Goal: Task Accomplishment & Management: Complete application form

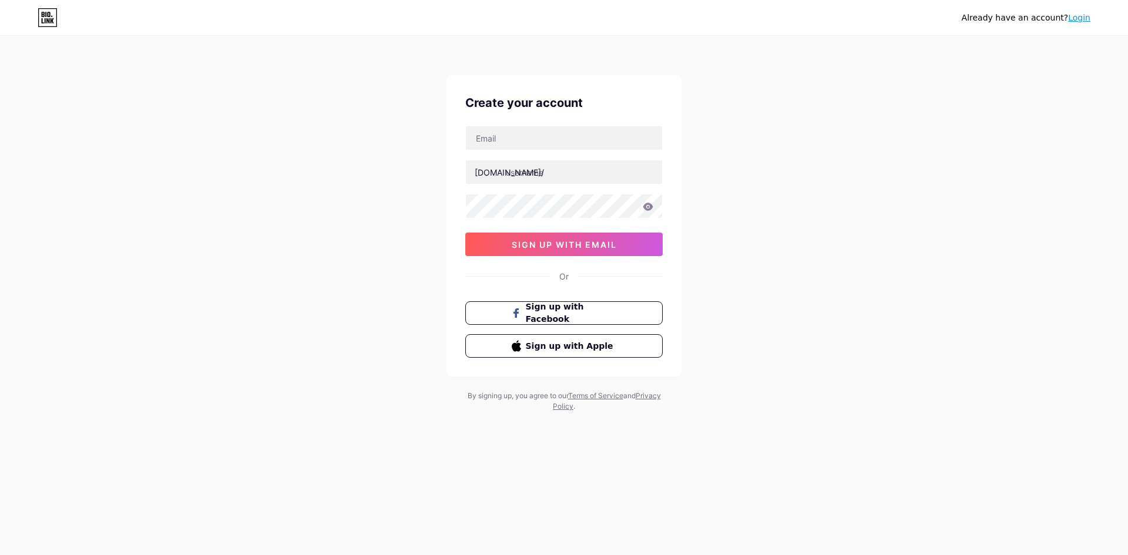
drag, startPoint x: 752, startPoint y: 336, endPoint x: 669, endPoint y: 259, distance: 113.1
click at [752, 336] on div "Already have an account? Login Create your account [DOMAIN_NAME]/ 0cAFcWeA7Hskm…" at bounding box center [564, 225] width 1128 height 450
click at [559, 148] on input "text" at bounding box center [564, 138] width 196 height 24
click at [566, 151] on div "[DOMAIN_NAME]/ 0cAFcWeA7HskmhTrsneFLWtcADl35lcXmwlxjhOjT-otv_iZUaSmisJX3foYfSyR…" at bounding box center [563, 191] width 197 height 130
click at [550, 132] on input "text" at bounding box center [564, 138] width 196 height 24
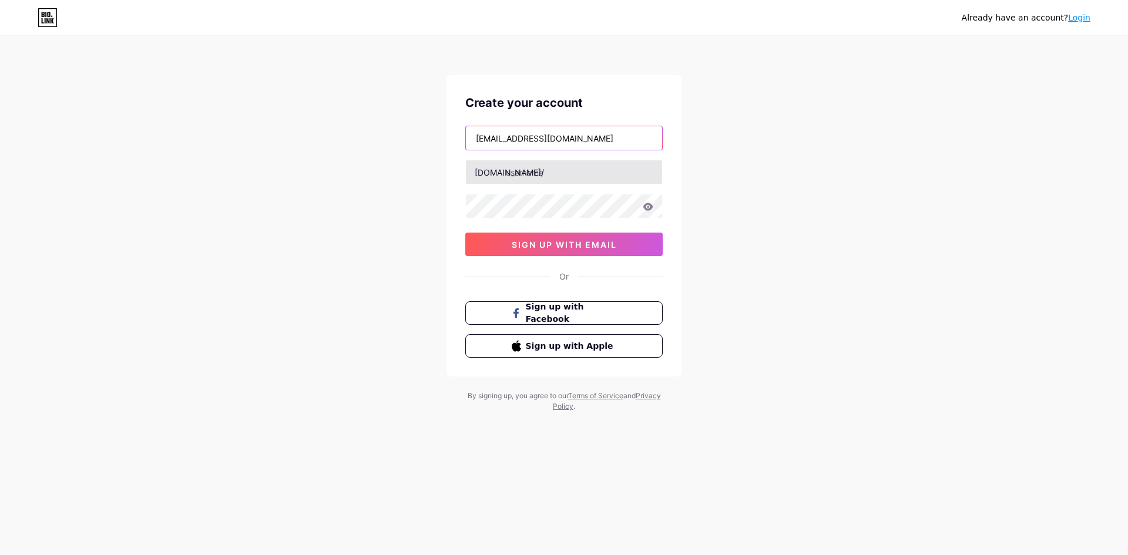
type input "[EMAIL_ADDRESS][DOMAIN_NAME]"
click at [552, 160] on input "text" at bounding box center [564, 172] width 196 height 24
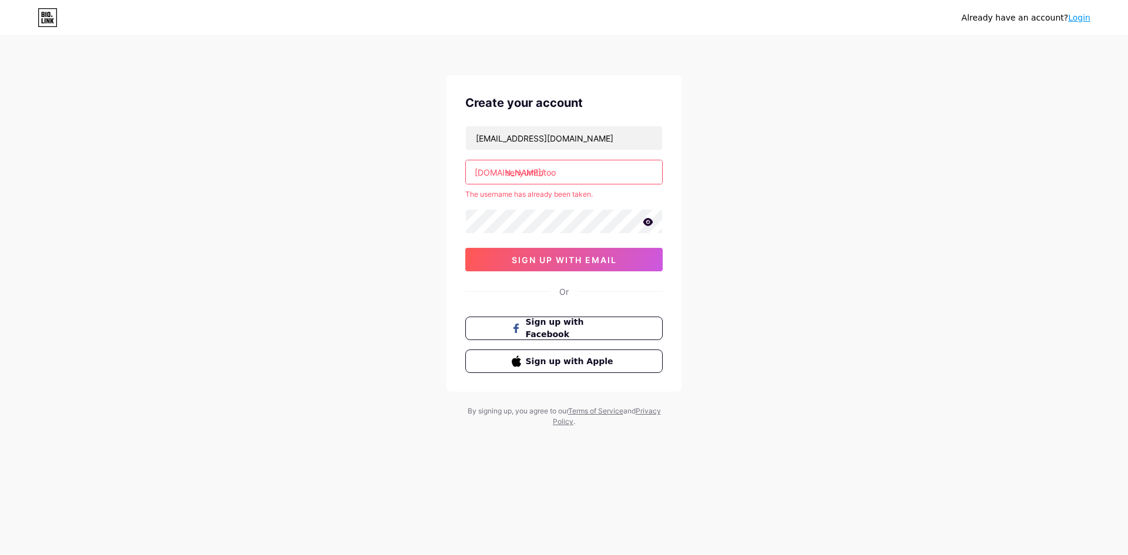
click at [576, 169] on input "senyumtotoo" at bounding box center [564, 172] width 196 height 24
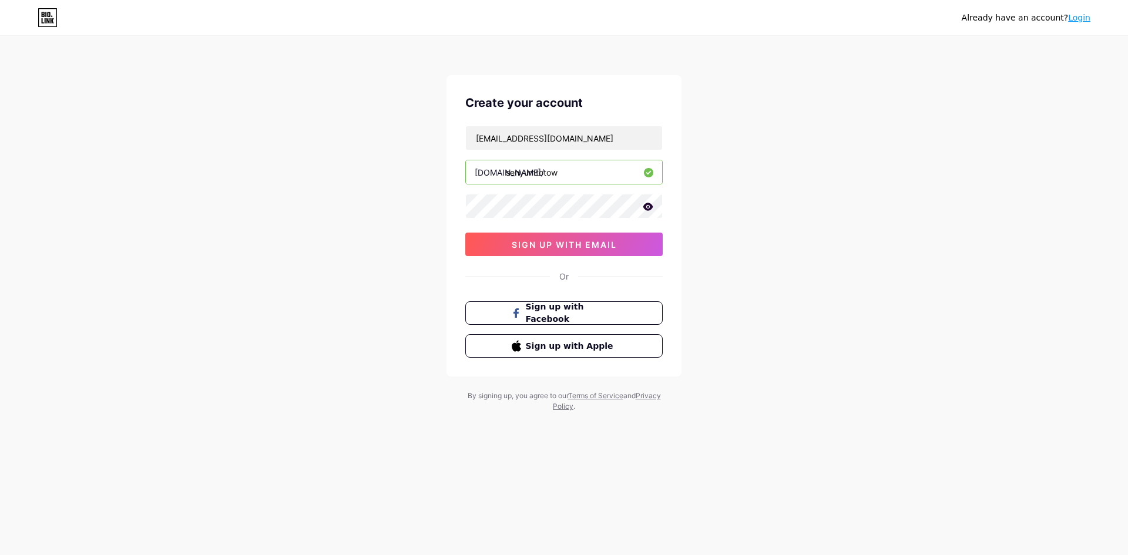
type input "senyumtotow"
click at [649, 203] on icon at bounding box center [648, 207] width 11 height 8
click at [633, 239] on button "sign up with email" at bounding box center [563, 245] width 197 height 24
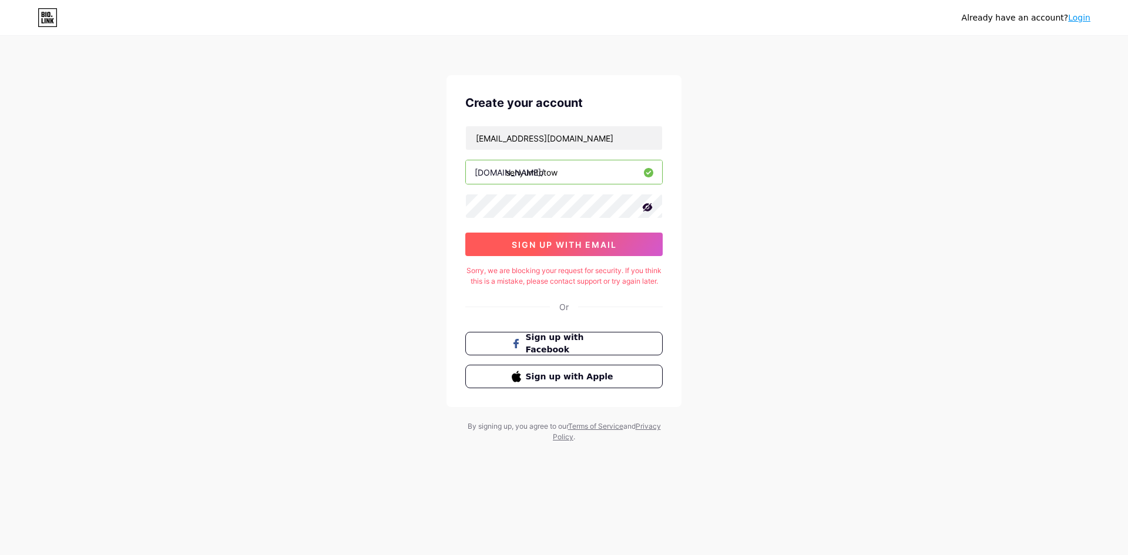
click at [633, 239] on button "sign up with email" at bounding box center [563, 245] width 197 height 24
click at [566, 249] on span "sign up with email" at bounding box center [564, 245] width 105 height 10
click at [703, 287] on div "Already have an account? Login Create your account [EMAIL_ADDRESS][DOMAIN_NAME]…" at bounding box center [564, 240] width 1128 height 480
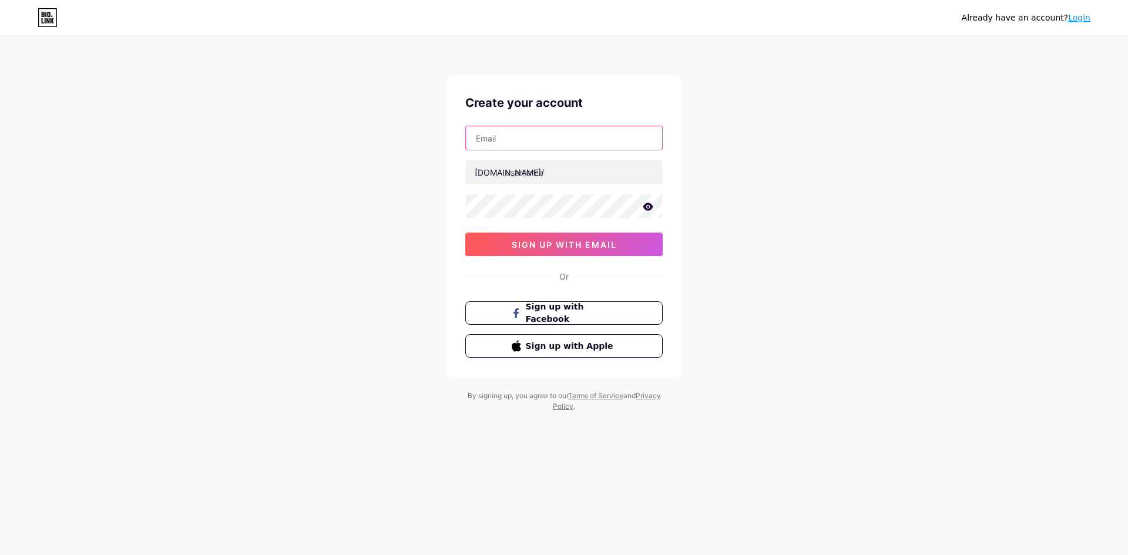
click at [551, 132] on input "text" at bounding box center [564, 138] width 196 height 24
type input "[EMAIL_ADDRESS][DOMAIN_NAME]"
click at [600, 160] on div at bounding box center [563, 172] width 197 height 25
click at [595, 163] on input "text" at bounding box center [564, 172] width 196 height 24
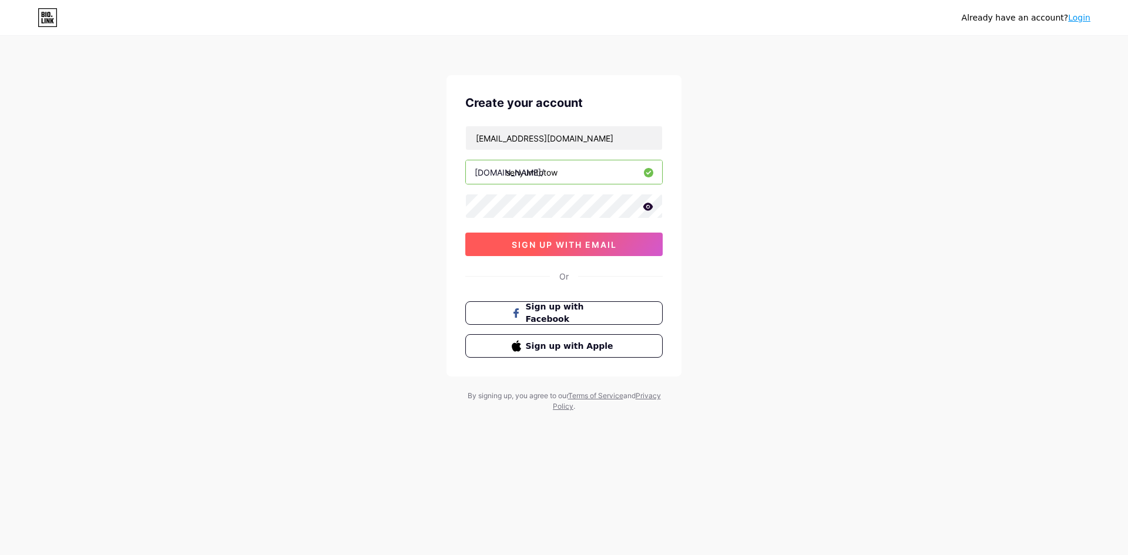
type input "senyumtotow"
click at [613, 238] on button "sign up with email" at bounding box center [563, 245] width 197 height 24
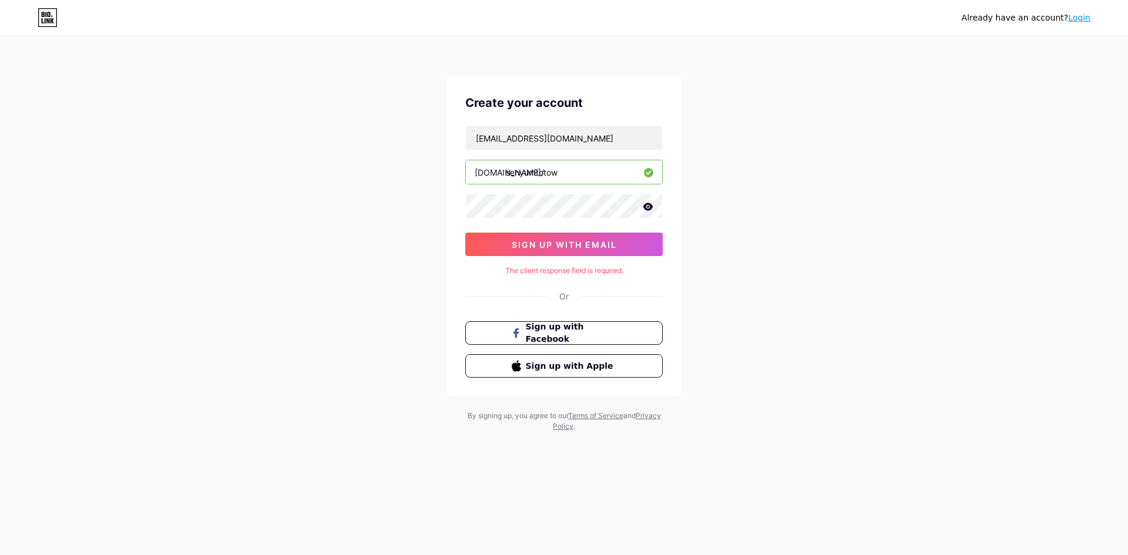
click at [653, 206] on icon at bounding box center [648, 207] width 11 height 8
click at [605, 244] on span "sign up with email" at bounding box center [564, 245] width 105 height 10
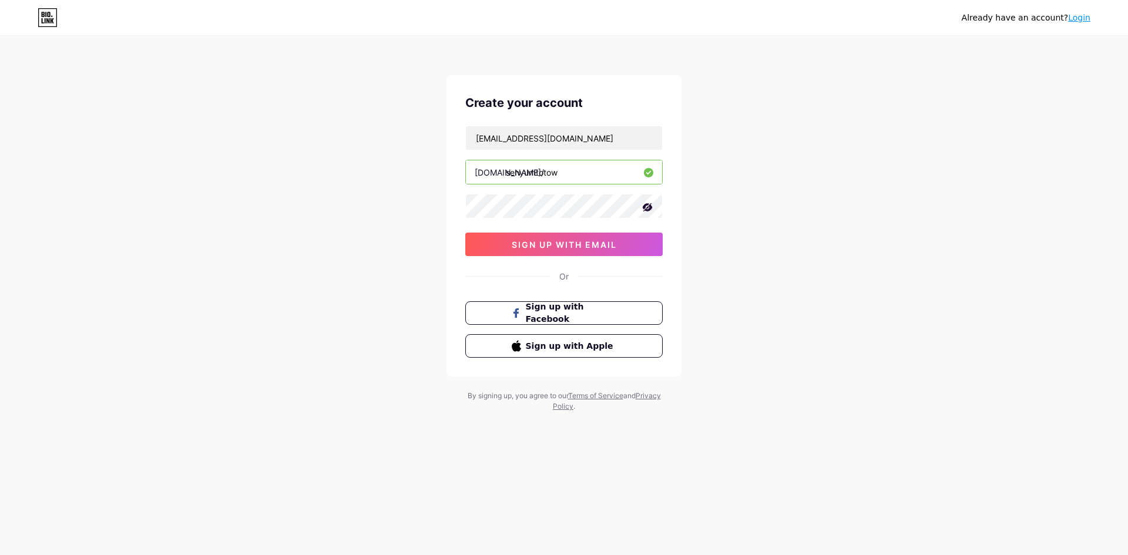
click at [645, 206] on icon at bounding box center [648, 207] width 10 height 8
click at [617, 239] on button "sign up with email" at bounding box center [563, 245] width 197 height 24
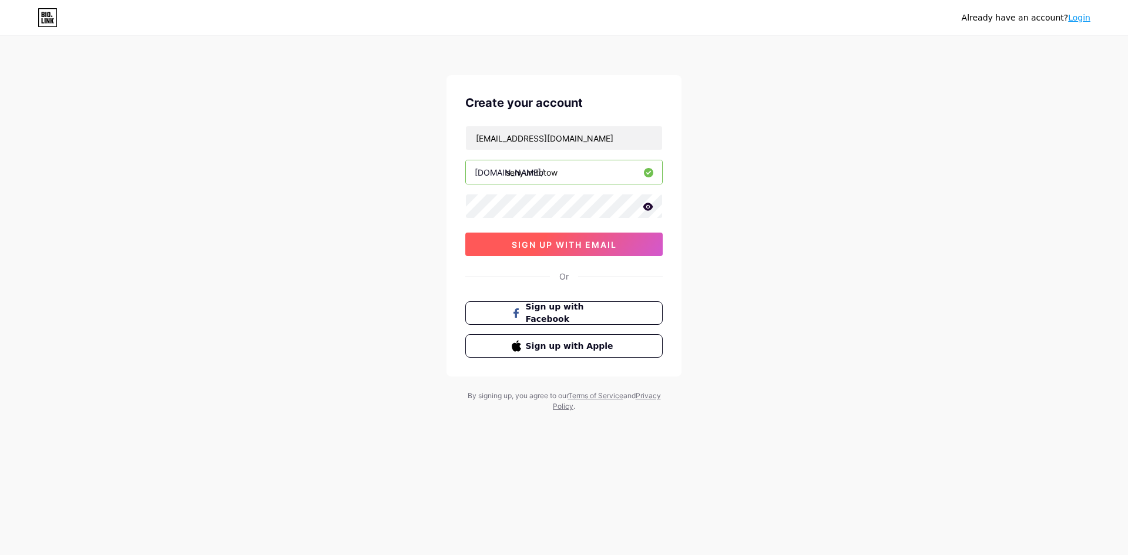
click at [617, 239] on button "sign up with email" at bounding box center [563, 245] width 197 height 24
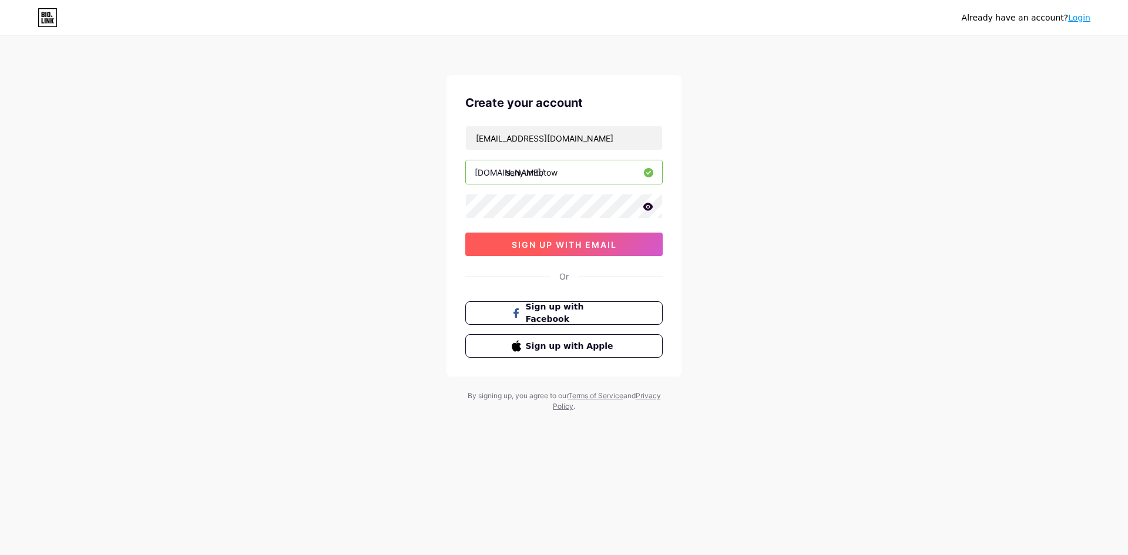
click at [617, 239] on button "sign up with email" at bounding box center [563, 245] width 197 height 24
click at [618, 237] on button "sign up with email" at bounding box center [563, 245] width 197 height 24
